Goal: Task Accomplishment & Management: Manage account settings

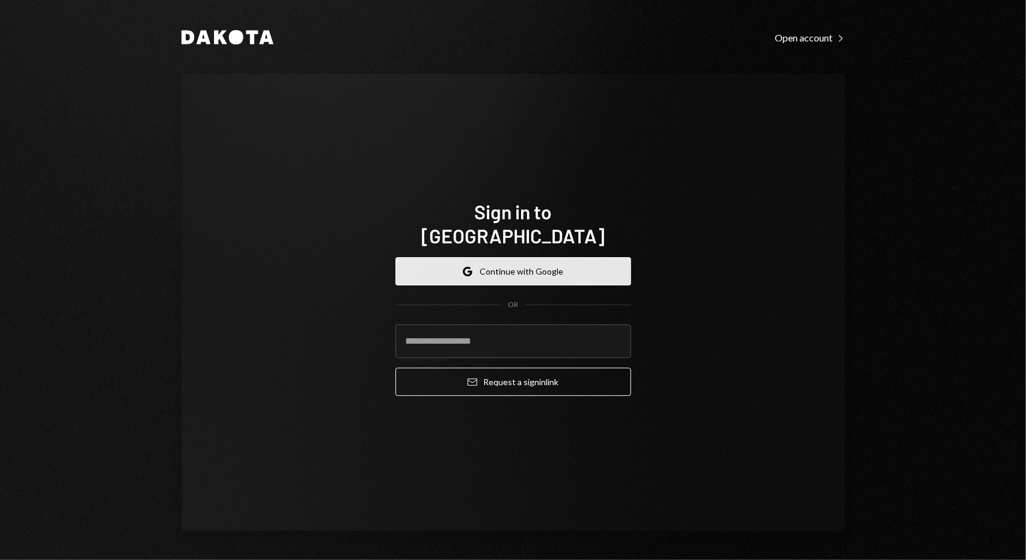
click at [542, 257] on button "Google Continue with Google" at bounding box center [513, 271] width 236 height 28
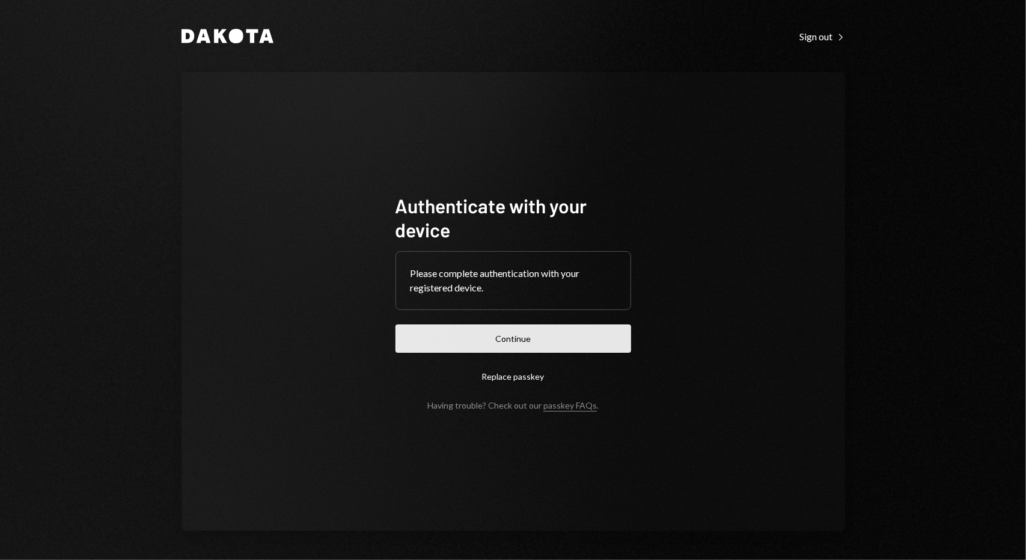
click at [517, 342] on button "Continue" at bounding box center [513, 339] width 236 height 28
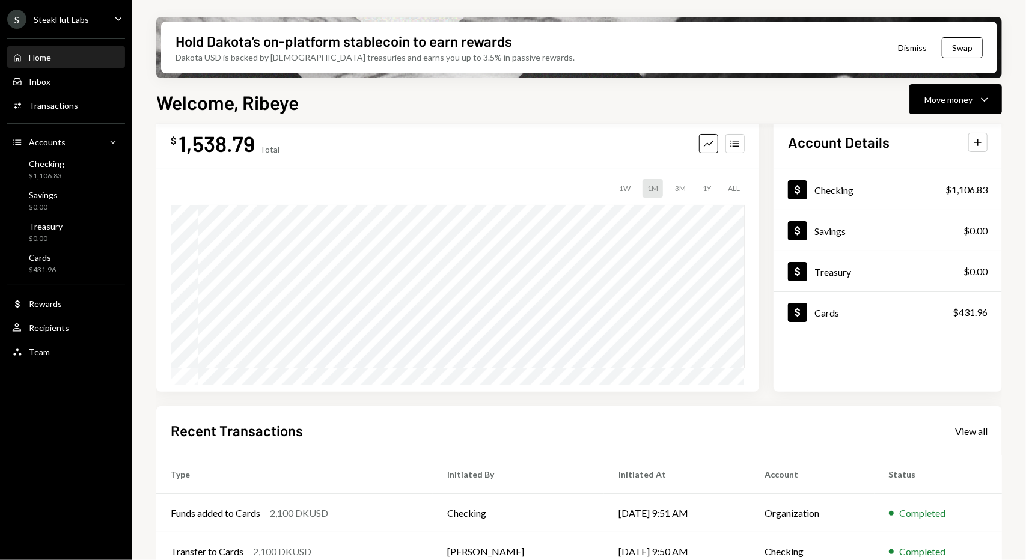
scroll to position [164, 0]
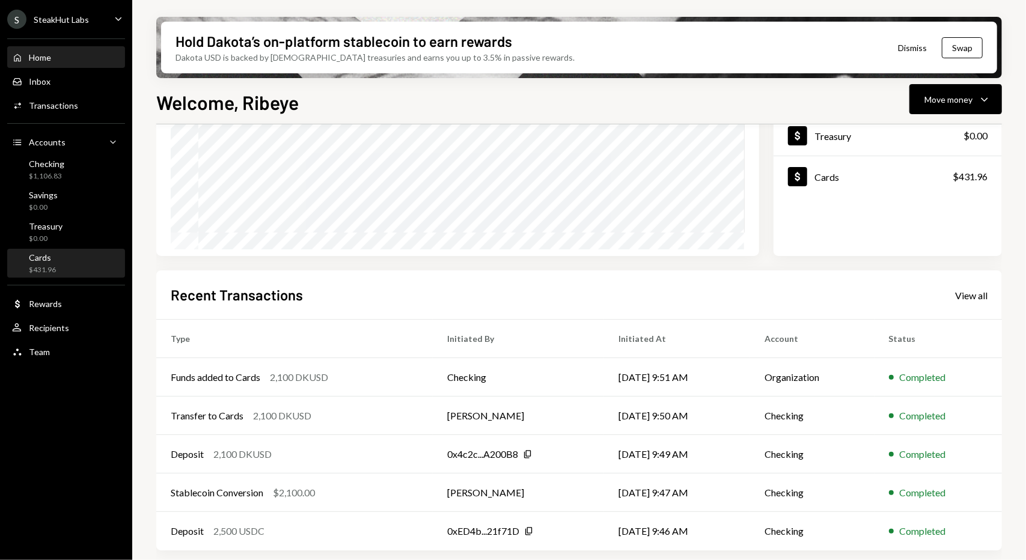
click at [61, 276] on div "Cards $431.96" at bounding box center [66, 264] width 108 height 28
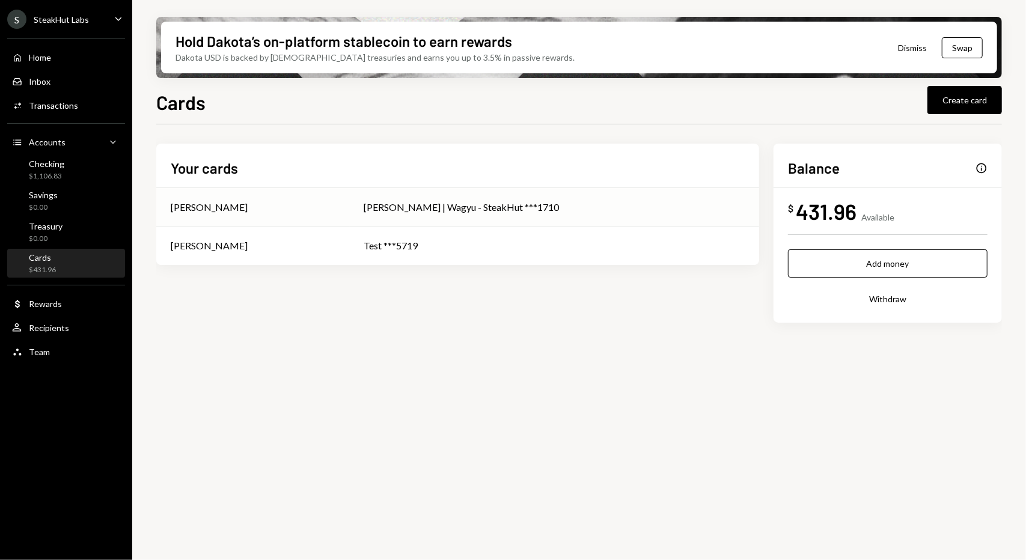
click at [458, 218] on td "[PERSON_NAME] | Wagyu - SteakHut ***1710" at bounding box center [554, 207] width 409 height 38
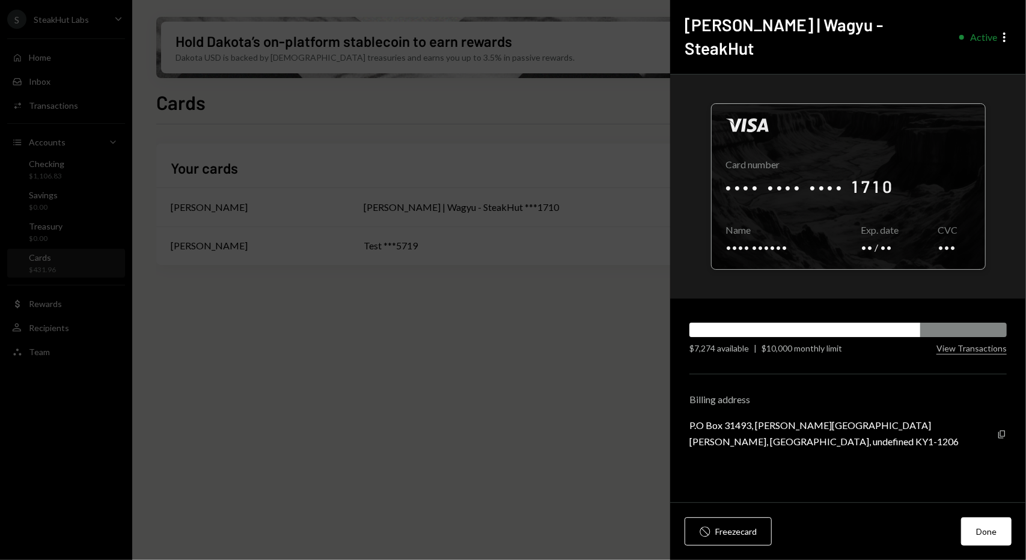
click at [804, 158] on div at bounding box center [848, 186] width 273 height 165
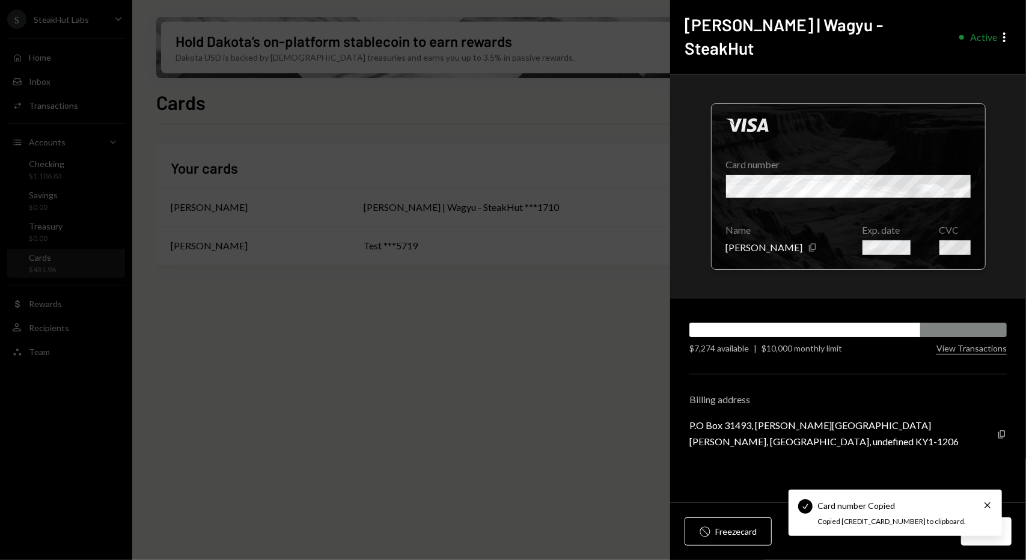
click at [901, 222] on div at bounding box center [848, 186] width 273 height 165
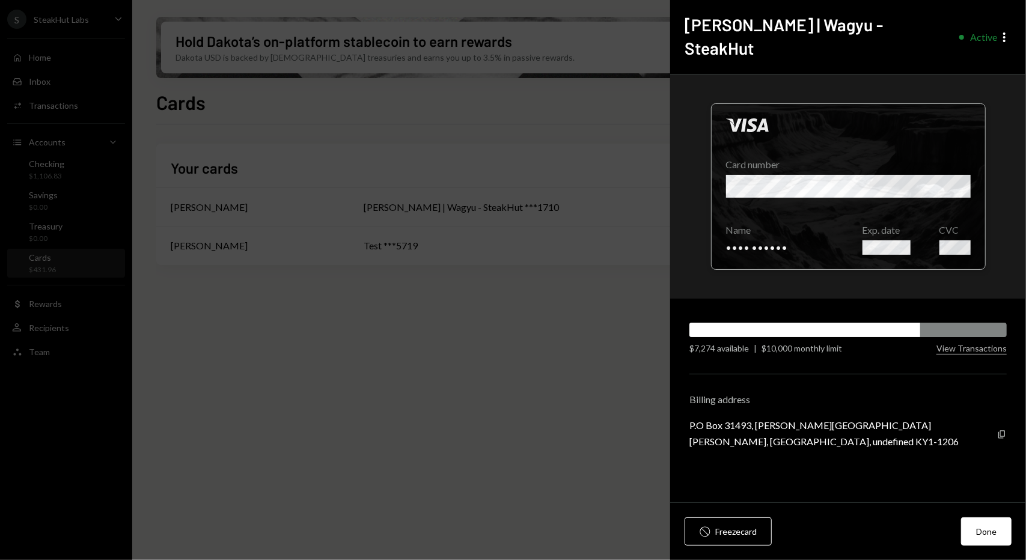
click at [885, 222] on div at bounding box center [848, 186] width 273 height 165
click at [904, 227] on div at bounding box center [848, 186] width 273 height 165
click at [891, 224] on div at bounding box center [848, 186] width 273 height 165
